Goal: Entertainment & Leisure: Consume media (video, audio)

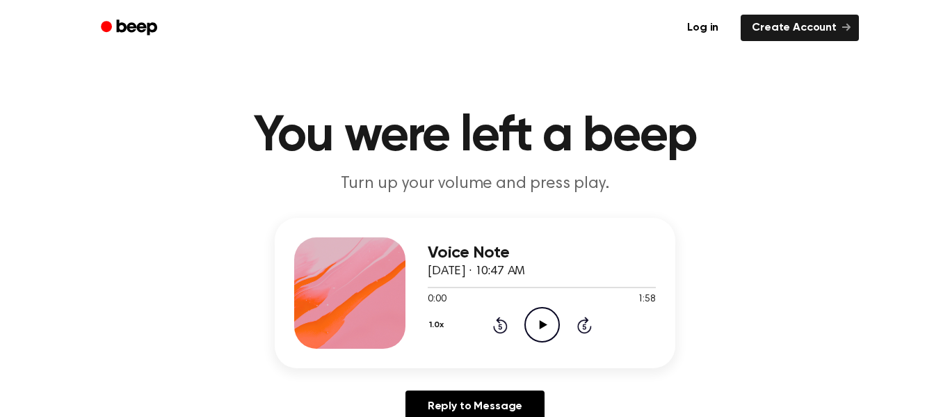
click at [552, 320] on icon "Play Audio" at bounding box center [541, 324] width 35 height 35
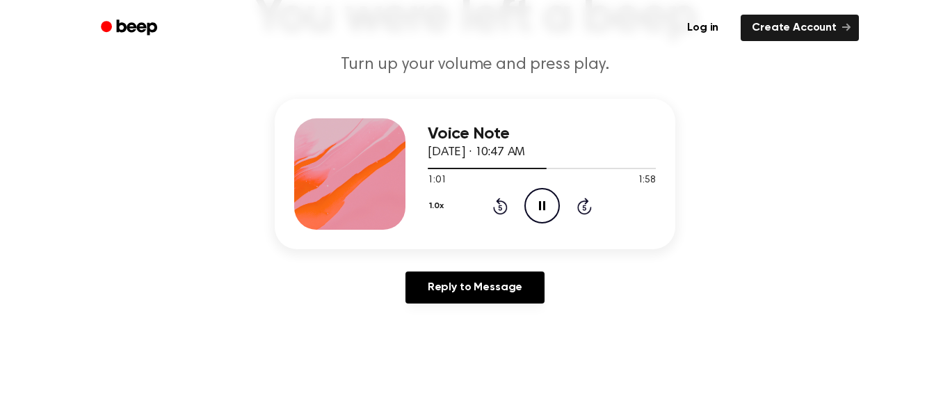
scroll to position [122, 0]
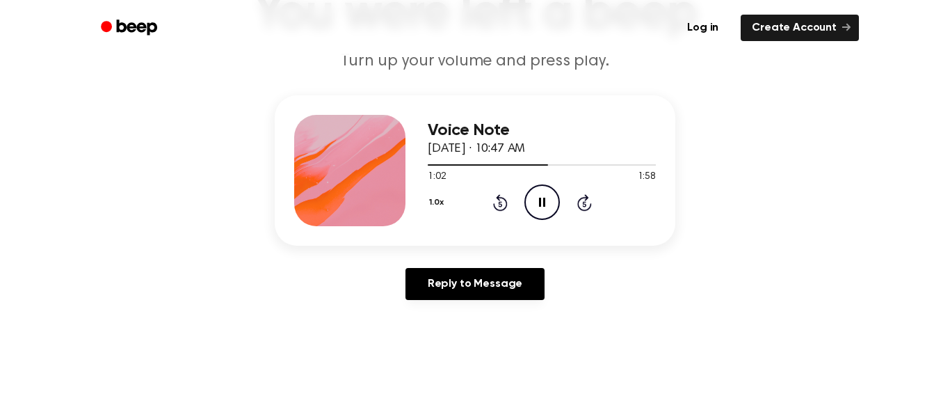
click at [497, 198] on icon at bounding box center [500, 202] width 15 height 17
click at [498, 198] on icon at bounding box center [500, 202] width 15 height 17
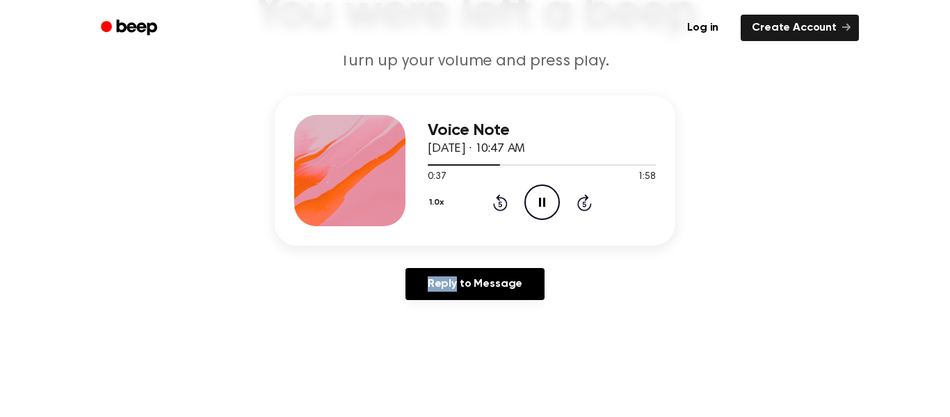
click at [498, 198] on icon at bounding box center [500, 202] width 15 height 17
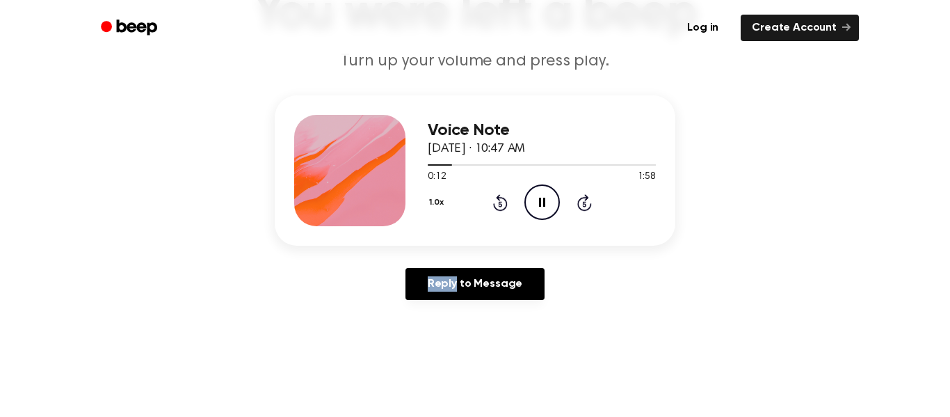
click at [498, 198] on icon at bounding box center [500, 202] width 15 height 17
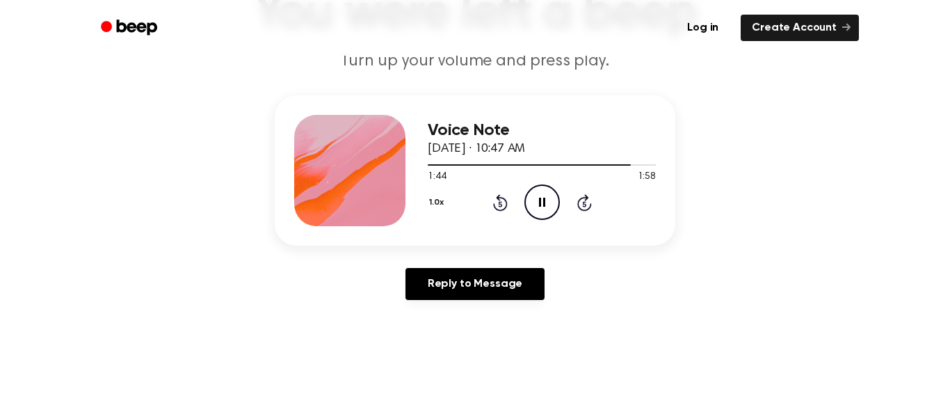
click at [498, 200] on icon at bounding box center [500, 202] width 15 height 17
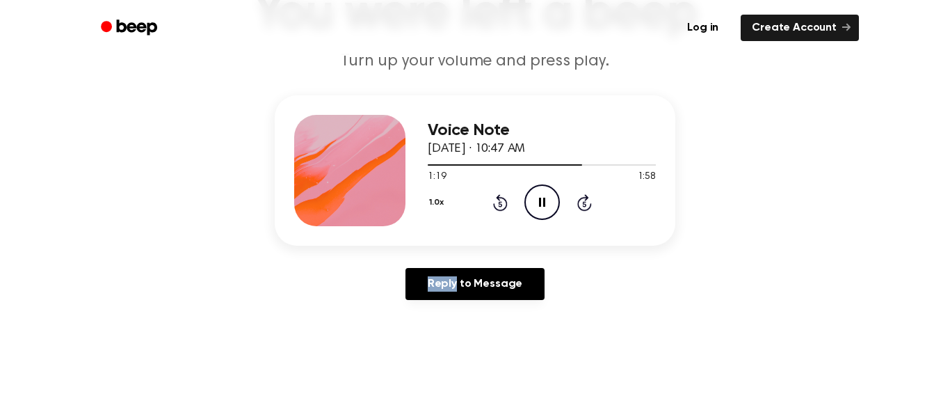
click at [498, 200] on icon at bounding box center [500, 202] width 15 height 17
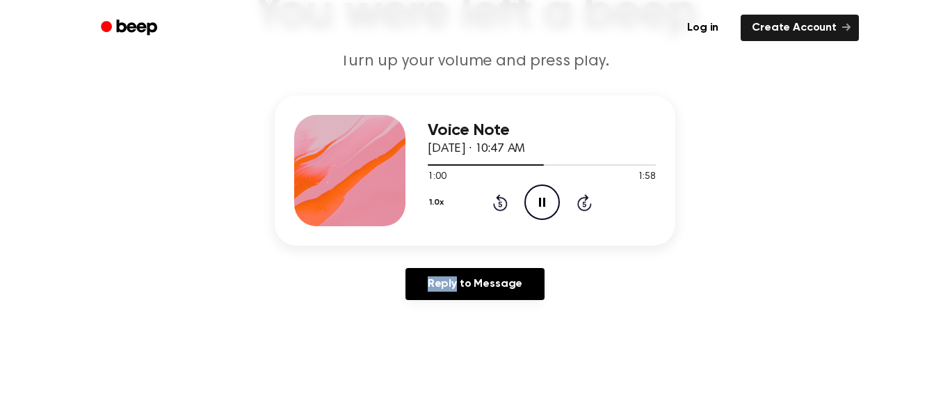
click at [498, 200] on icon at bounding box center [500, 202] width 15 height 17
click at [497, 200] on icon "Rewind 5 seconds" at bounding box center [499, 202] width 15 height 18
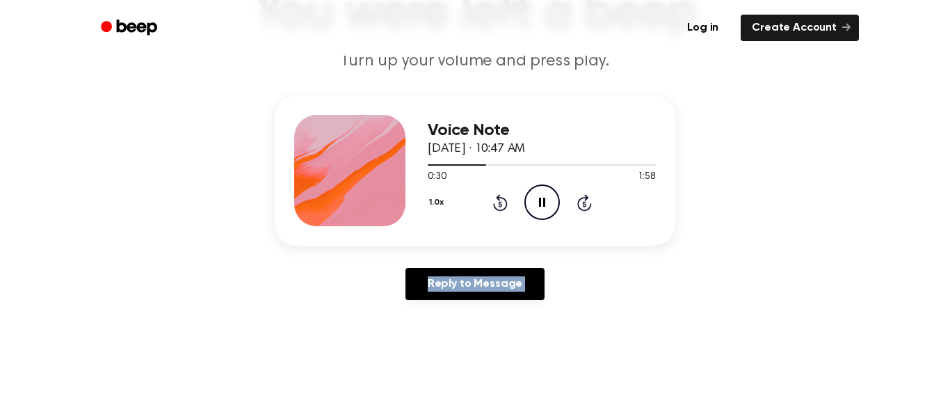
click at [497, 200] on icon "Rewind 5 seconds" at bounding box center [499, 202] width 15 height 18
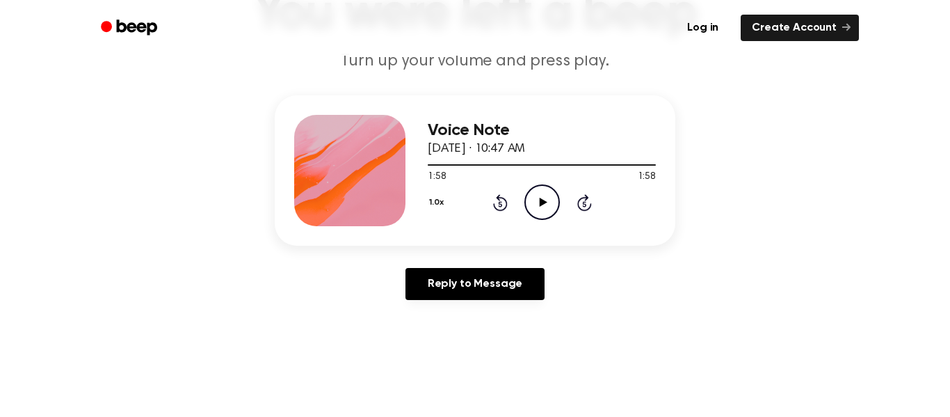
click at [540, 194] on icon "Play Audio" at bounding box center [541, 201] width 35 height 35
click at [531, 204] on icon "Play Audio" at bounding box center [541, 201] width 35 height 35
click at [553, 211] on icon "Play Audio" at bounding box center [541, 201] width 35 height 35
click at [542, 196] on icon "Play Audio" at bounding box center [541, 201] width 35 height 35
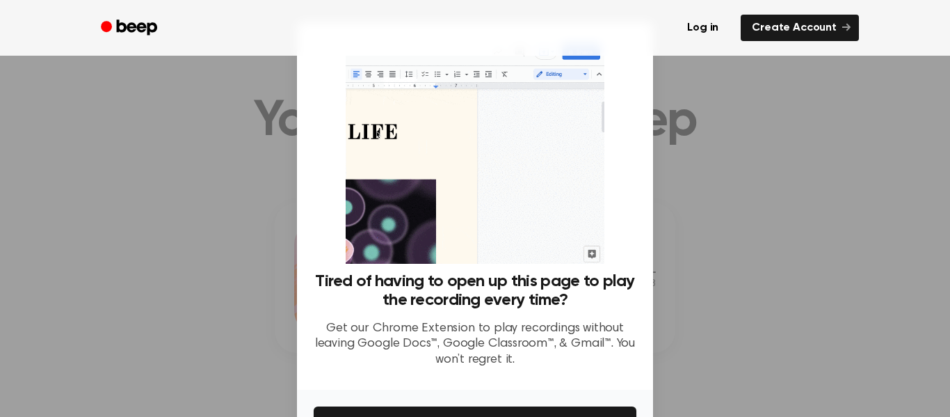
scroll to position [0, 0]
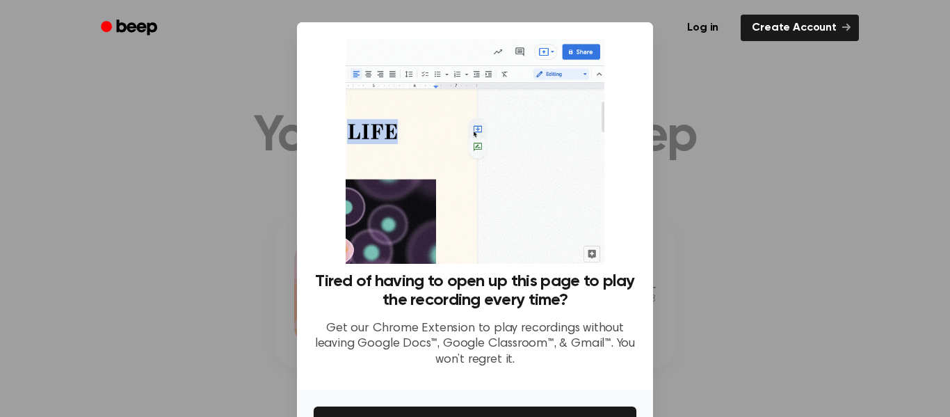
click at [807, 120] on div at bounding box center [475, 208] width 950 height 417
click at [747, 152] on div at bounding box center [475, 208] width 950 height 417
click at [693, 228] on div at bounding box center [475, 208] width 950 height 417
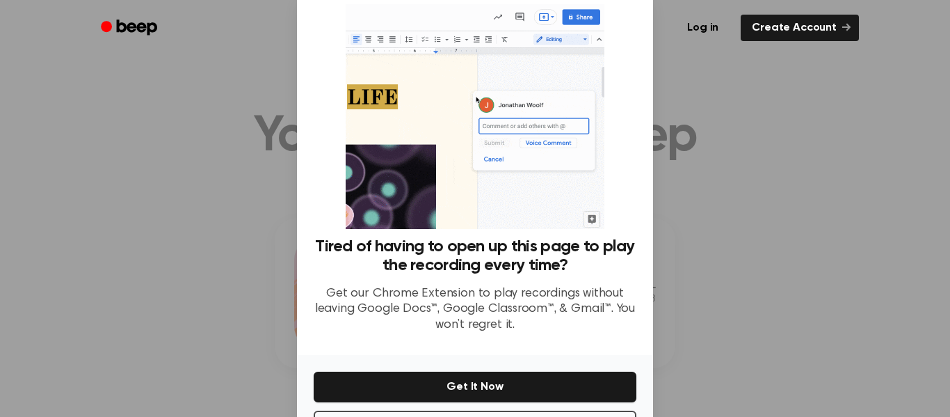
scroll to position [90, 0]
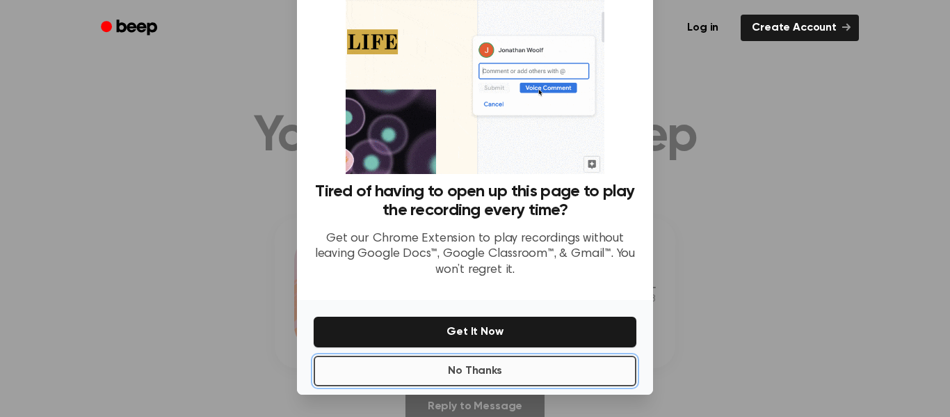
click at [596, 357] on button "No Thanks" at bounding box center [475, 370] width 323 height 31
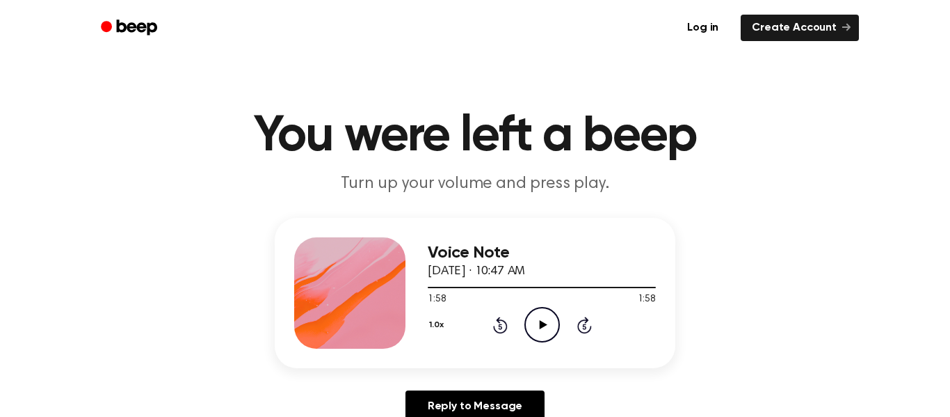
click at [543, 320] on icon "Play Audio" at bounding box center [541, 324] width 35 height 35
click at [540, 312] on icon "Play Audio" at bounding box center [541, 324] width 35 height 35
